Goal: Information Seeking & Learning: Learn about a topic

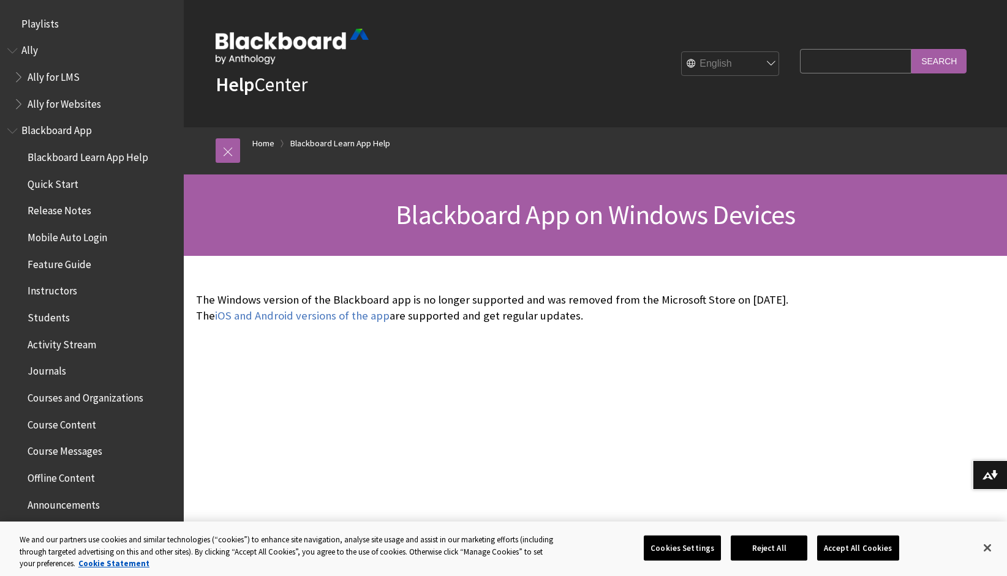
scroll to position [92, 0]
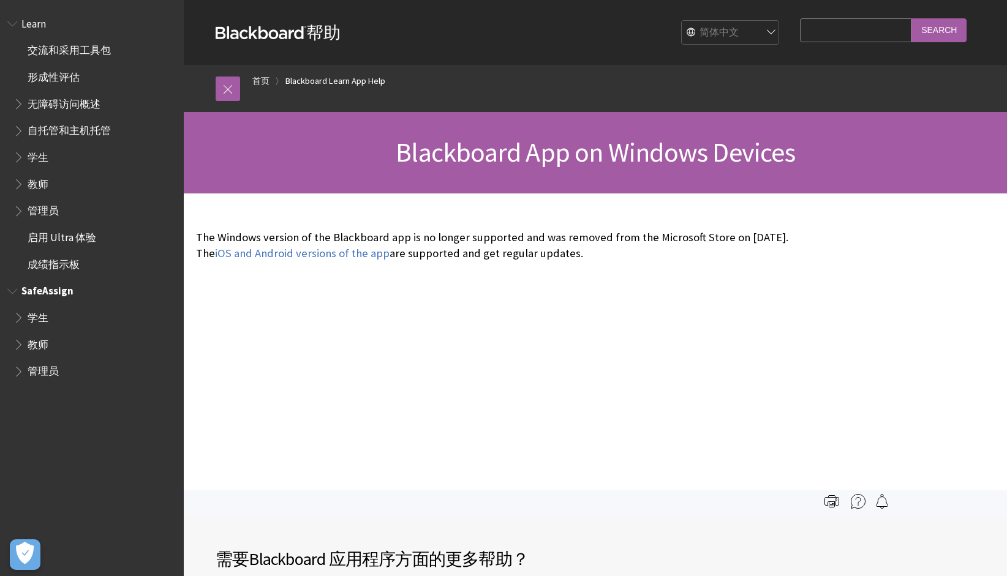
click at [33, 310] on span "学生" at bounding box center [38, 315] width 21 height 17
click at [39, 317] on span "学生" at bounding box center [38, 315] width 21 height 17
